Goal: Information Seeking & Learning: Learn about a topic

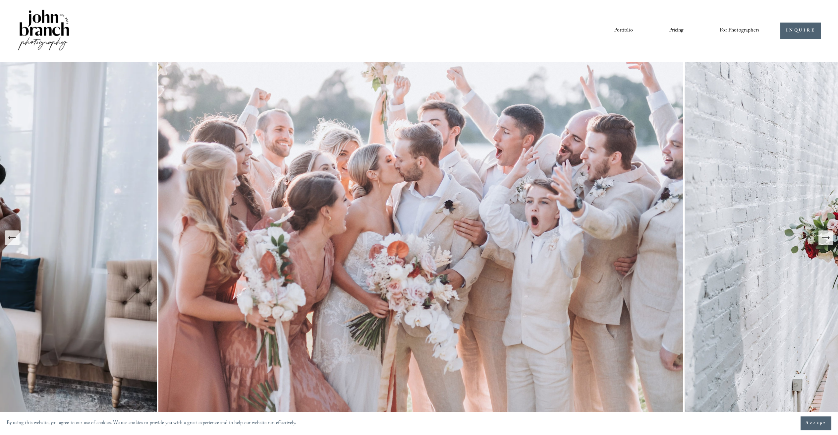
click at [827, 235] on icon "Next Slide" at bounding box center [825, 237] width 9 height 9
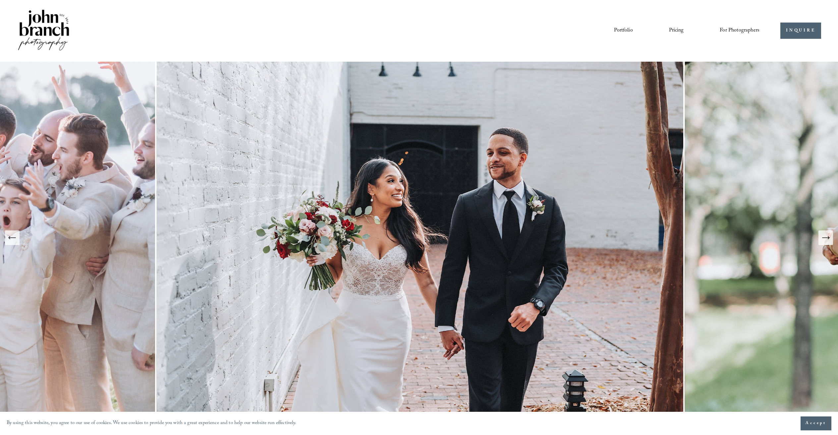
click at [827, 235] on icon "Next Slide" at bounding box center [825, 237] width 9 height 9
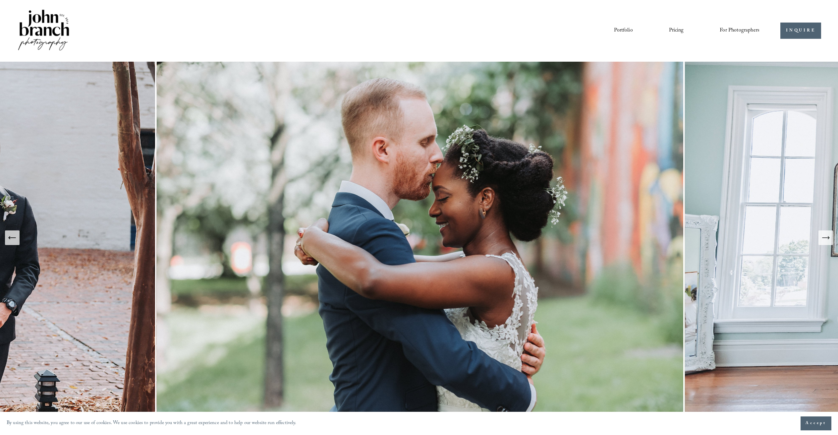
click at [827, 235] on icon "Next Slide" at bounding box center [825, 237] width 9 height 9
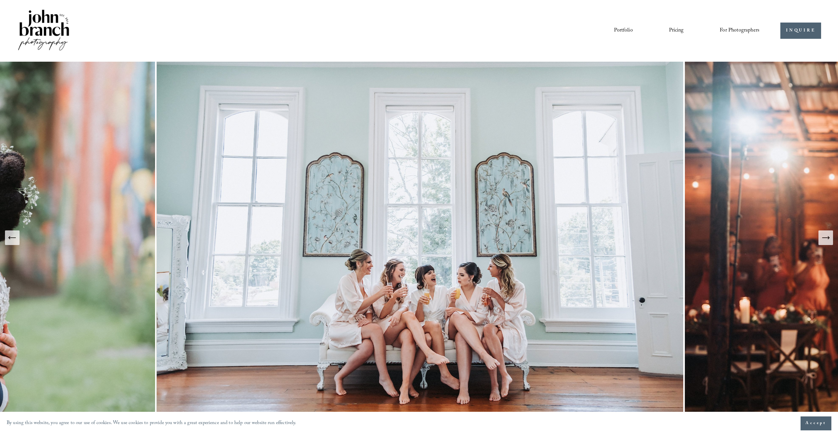
click at [827, 235] on icon "Next Slide" at bounding box center [825, 237] width 9 height 9
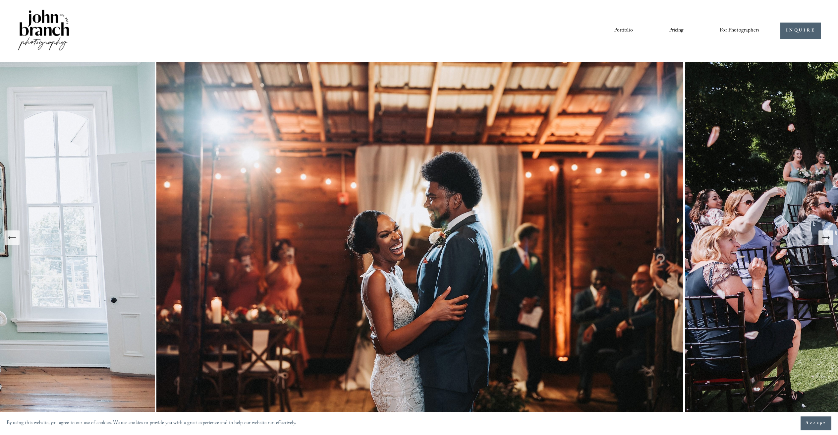
click at [827, 235] on icon "Next Slide" at bounding box center [825, 237] width 9 height 9
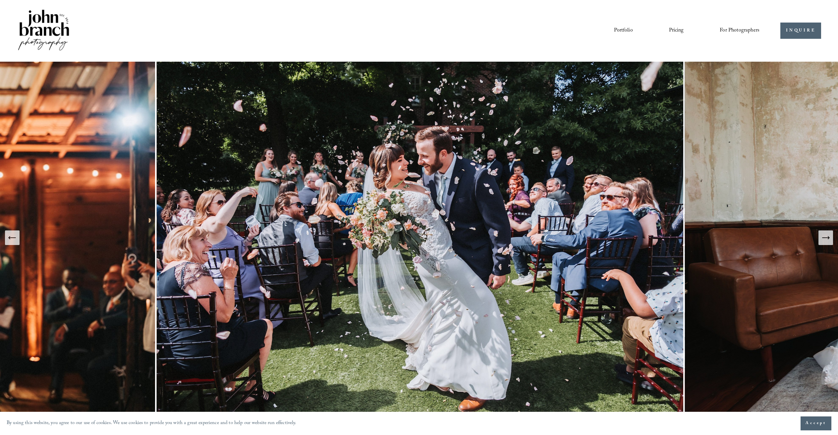
click at [676, 31] on link "Pricing" at bounding box center [676, 30] width 15 height 11
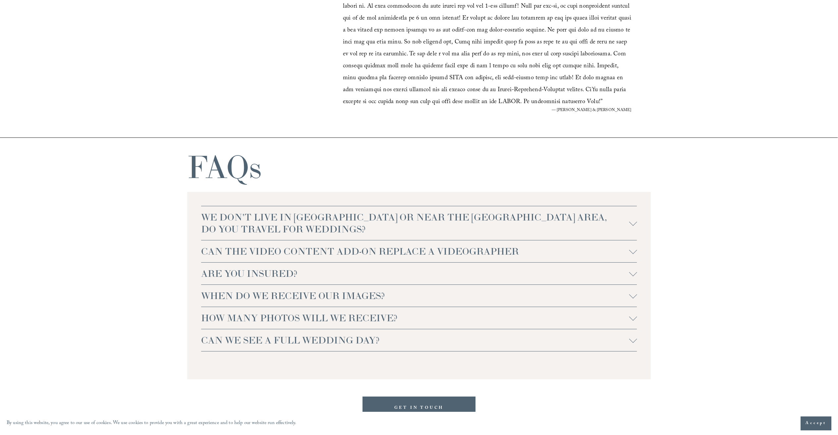
scroll to position [1402, 0]
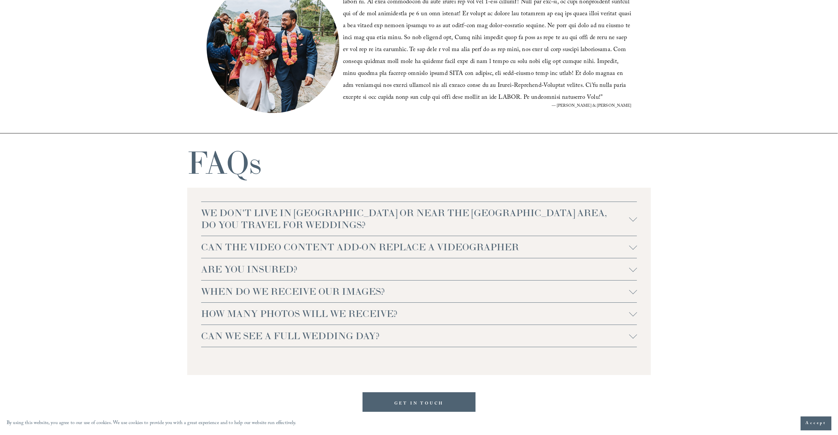
click at [486, 247] on span "CAN THE VIDEO CONTENT ADD-ON REPLACE A VIDEOGRAPHER" at bounding box center [415, 247] width 428 height 12
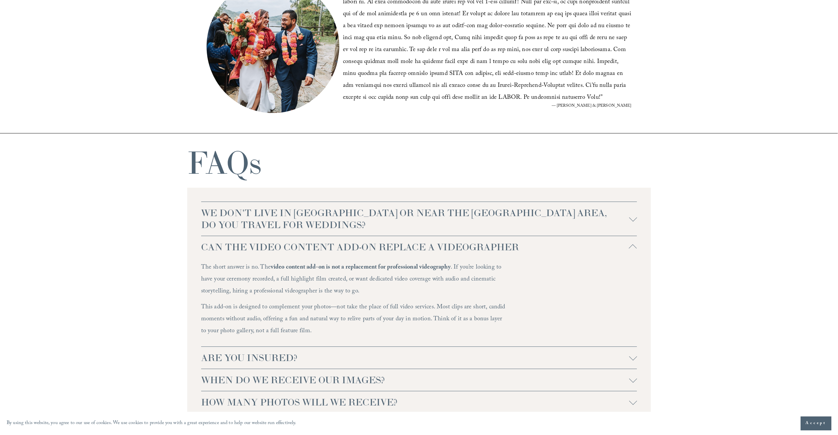
click at [486, 247] on span "CAN THE VIDEO CONTENT ADD-ON REPLACE A VIDEOGRAPHER" at bounding box center [415, 247] width 428 height 12
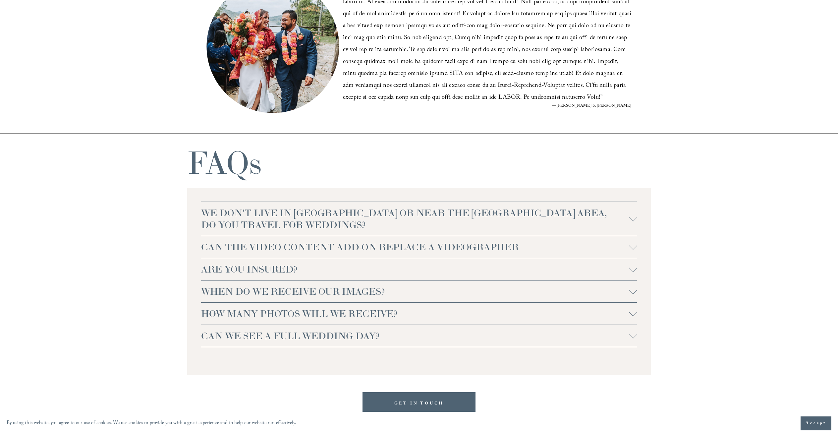
click at [486, 247] on span "CAN THE VIDEO CONTENT ADD-ON REPLACE A VIDEOGRAPHER" at bounding box center [415, 247] width 428 height 12
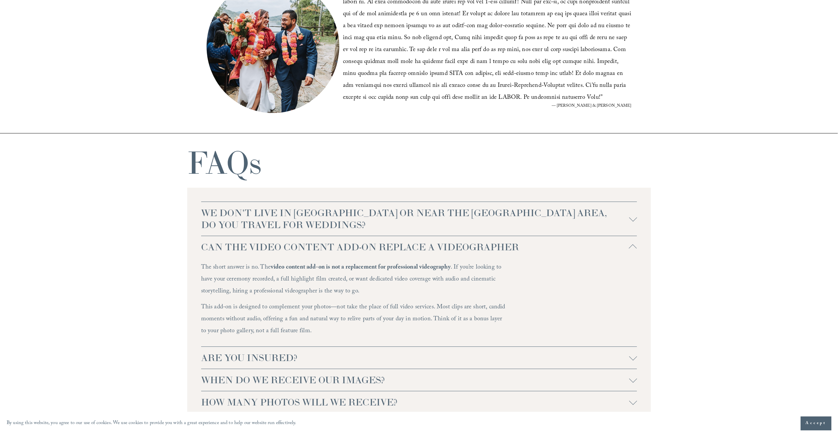
click at [486, 247] on span "CAN THE VIDEO CONTENT ADD-ON REPLACE A VIDEOGRAPHER" at bounding box center [415, 247] width 428 height 12
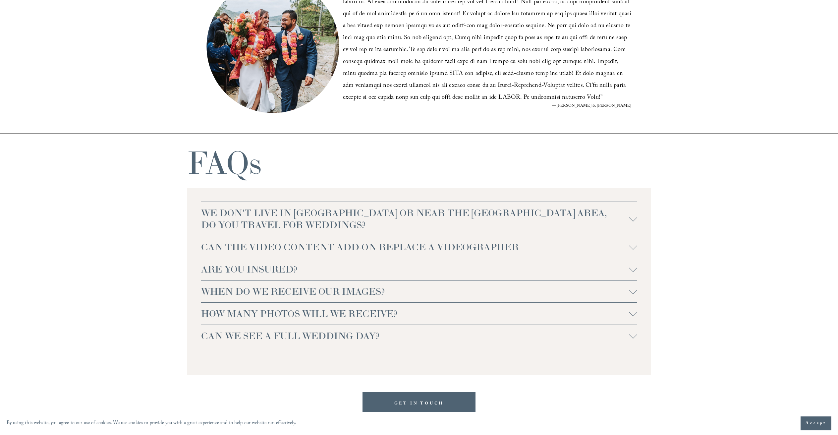
click at [422, 286] on button "WHEN DO WE RECEIVE OUR IMAGES?" at bounding box center [419, 291] width 436 height 22
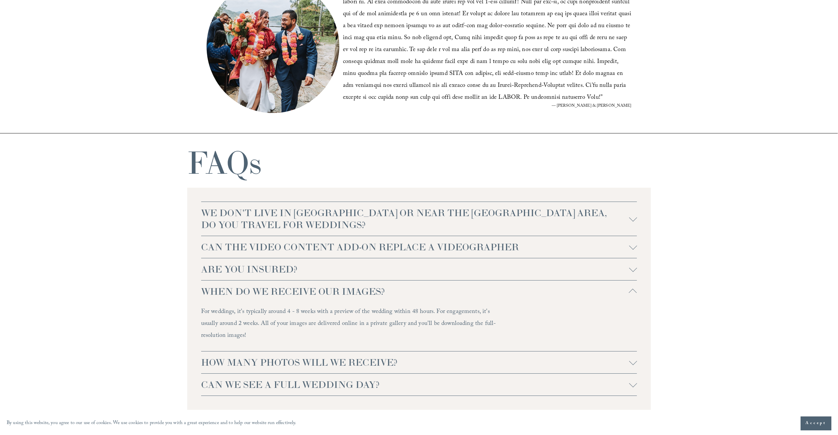
click at [419, 297] on span "WHEN DO WE RECEIVE OUR IMAGES?" at bounding box center [415, 291] width 428 height 12
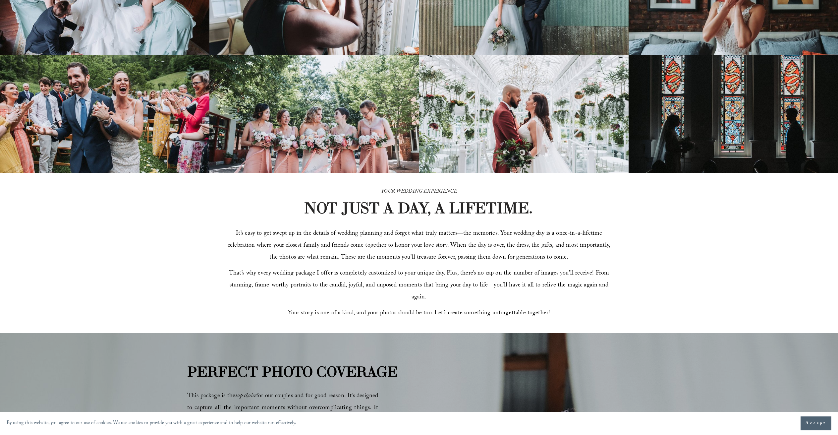
scroll to position [0, 0]
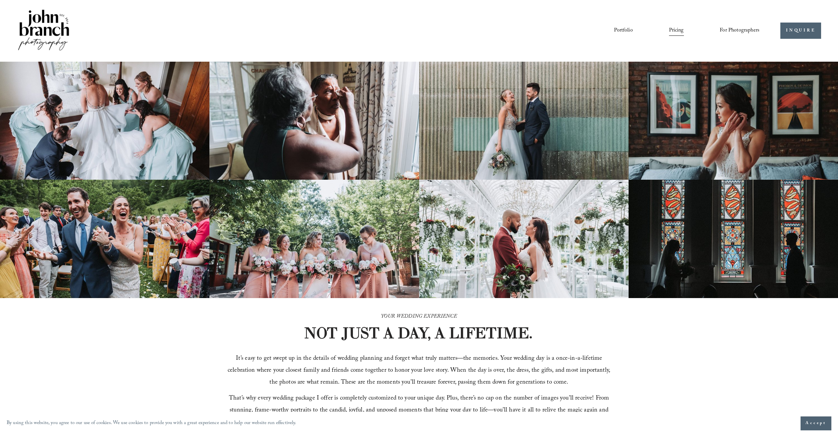
click at [627, 26] on link "Portfolio" at bounding box center [623, 30] width 19 height 11
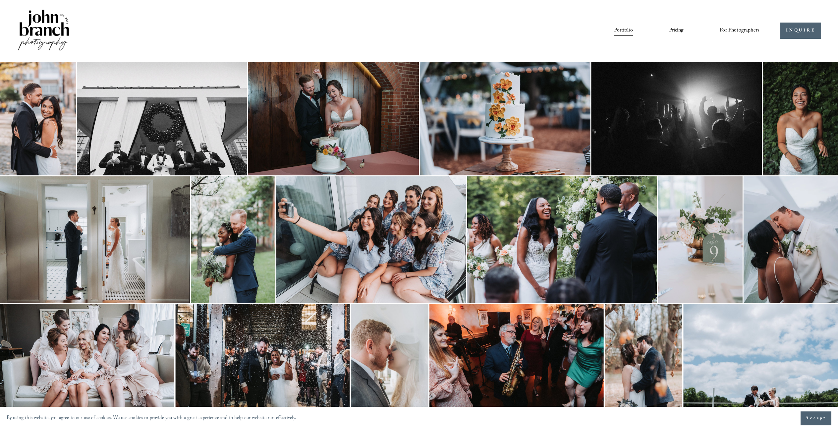
scroll to position [1, 0]
